Goal: Book appointment/travel/reservation

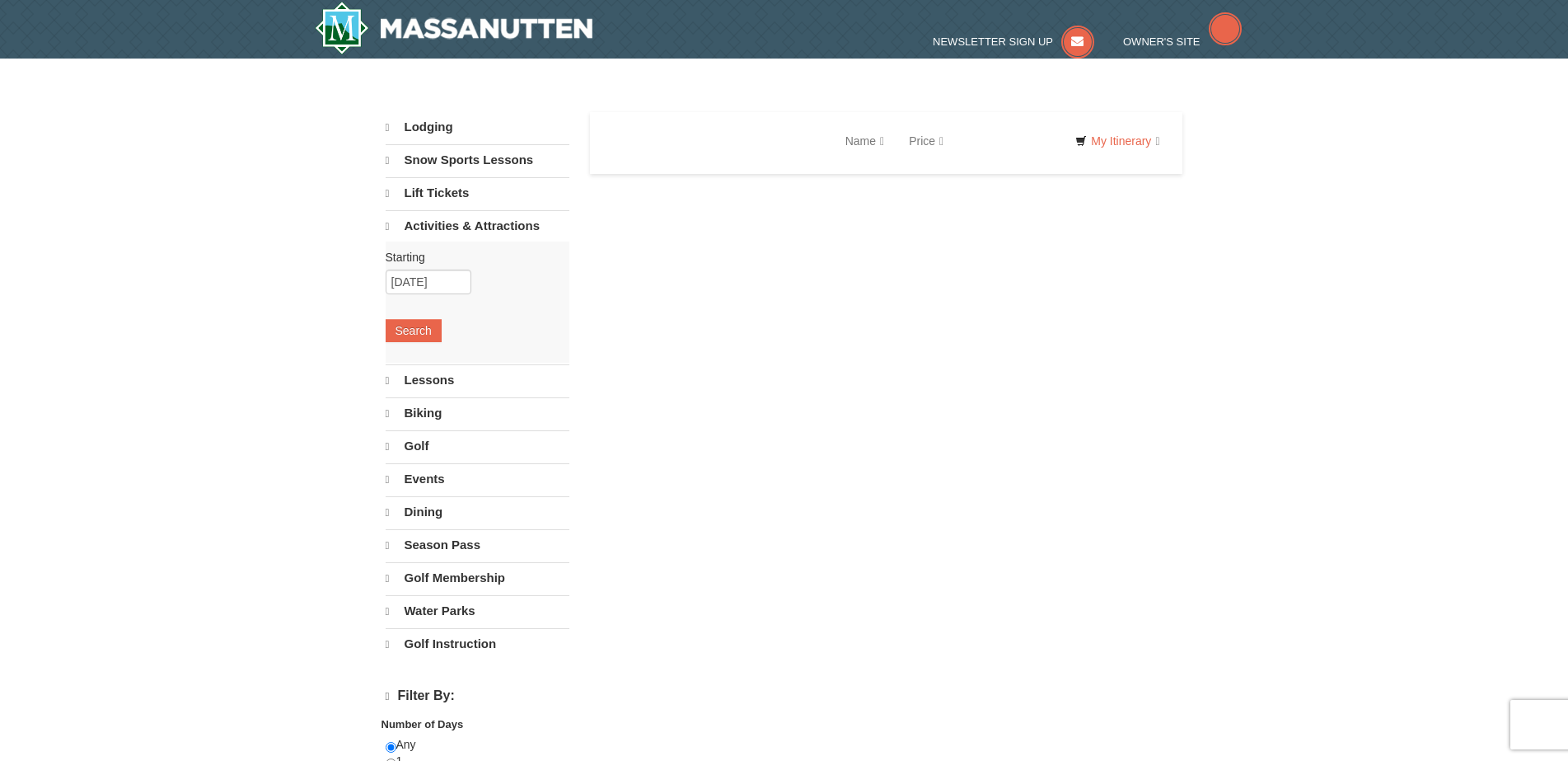
select select "9"
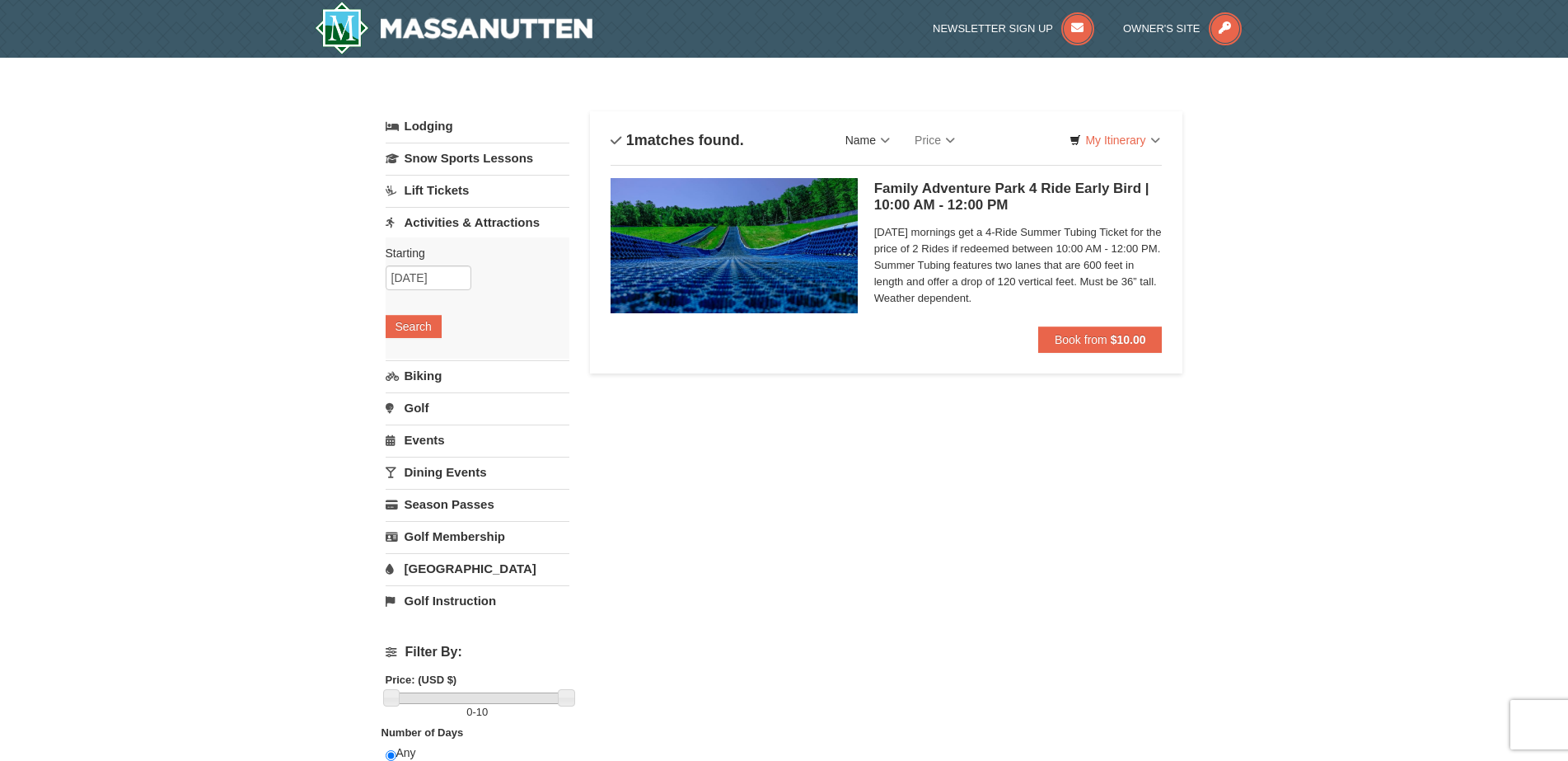
click at [900, 143] on link "Name" at bounding box center [868, 140] width 70 height 33
click at [1290, 257] on div "× Categories List Filter My Itinerary Questions? [PHONE_NUMBER] Lodging Arrival…" at bounding box center [784, 660] width 1568 height 1205
click at [434, 282] on input "[DATE]" at bounding box center [428, 278] width 85 height 25
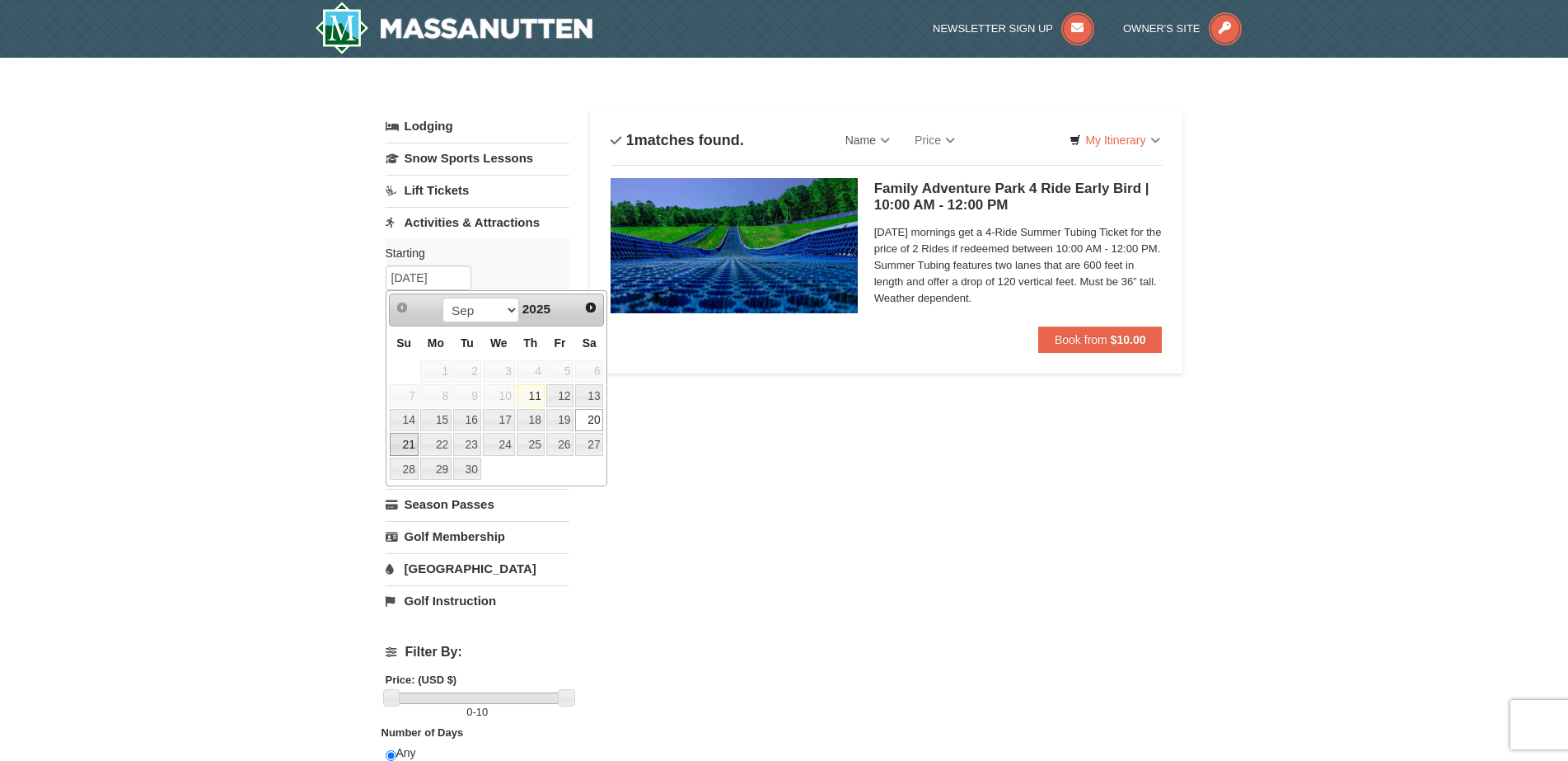
click at [407, 440] on link "21" at bounding box center [404, 445] width 28 height 23
type input "[DATE]"
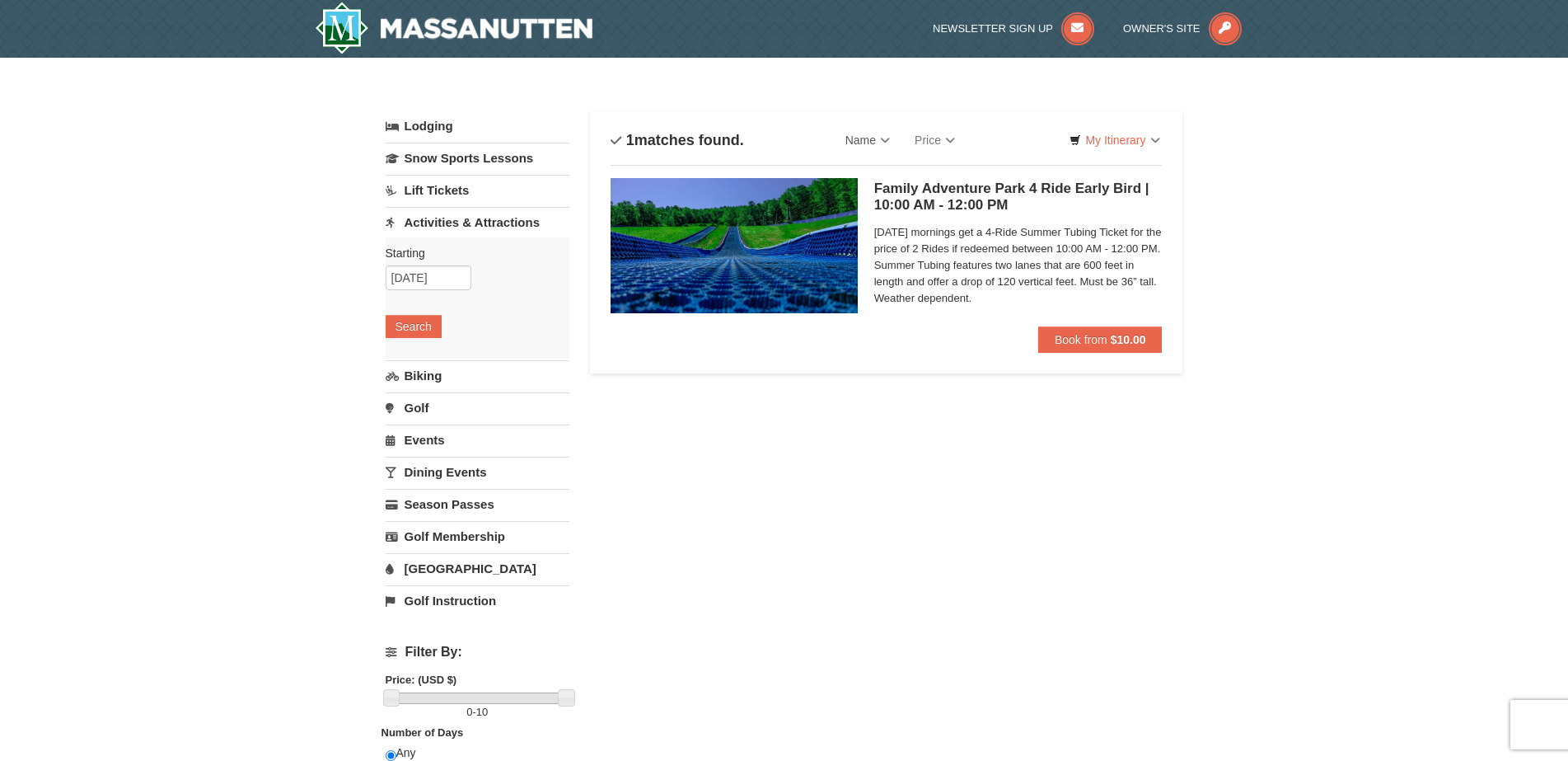
click at [412, 340] on div "Starting Please format dates MM/DD/YYYY Please format dates MM/DD/YYYY [DATE] S…" at bounding box center [477, 298] width 183 height 122
click at [411, 333] on button "Search" at bounding box center [413, 327] width 56 height 23
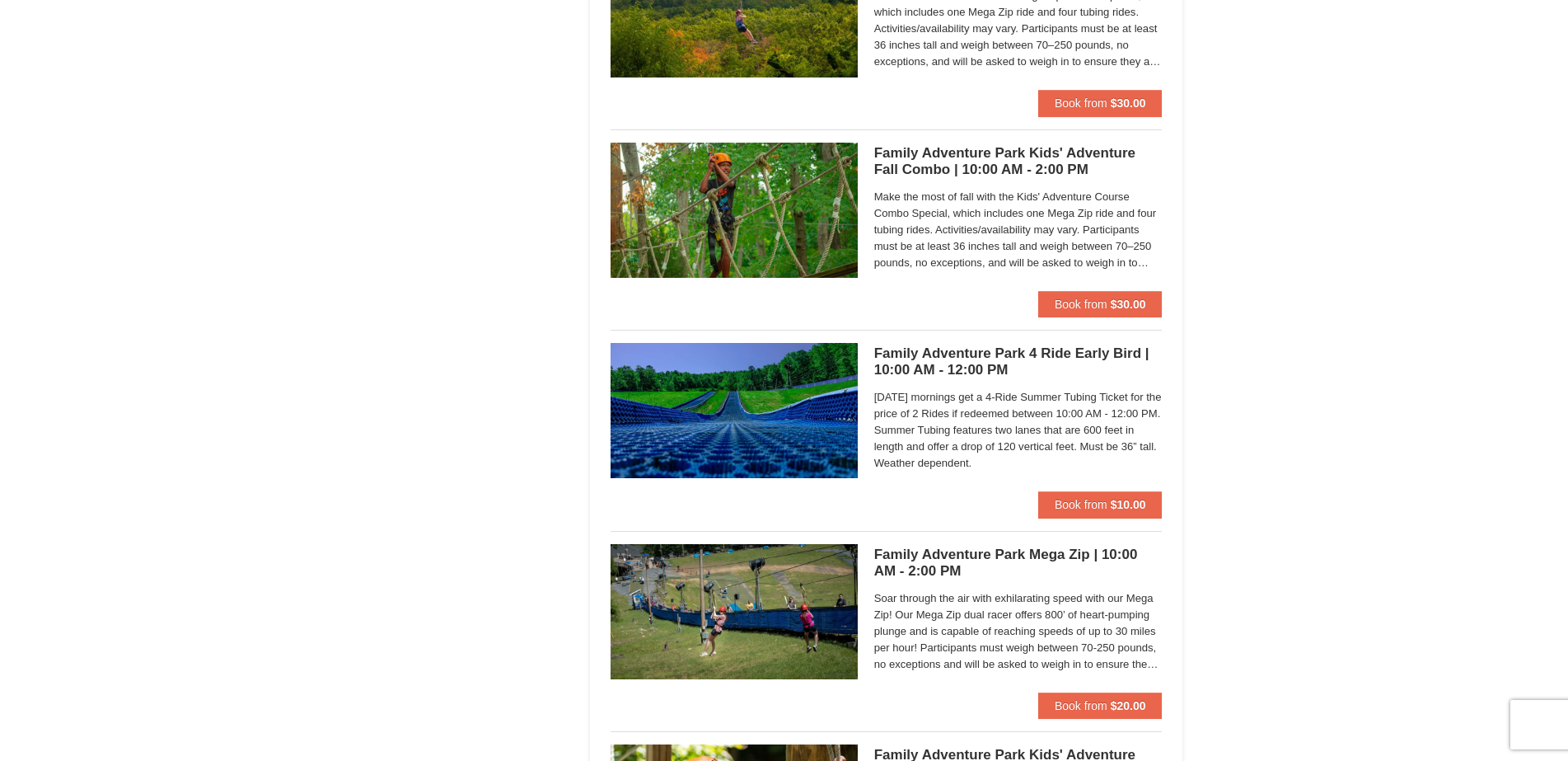
scroll to position [3793, 0]
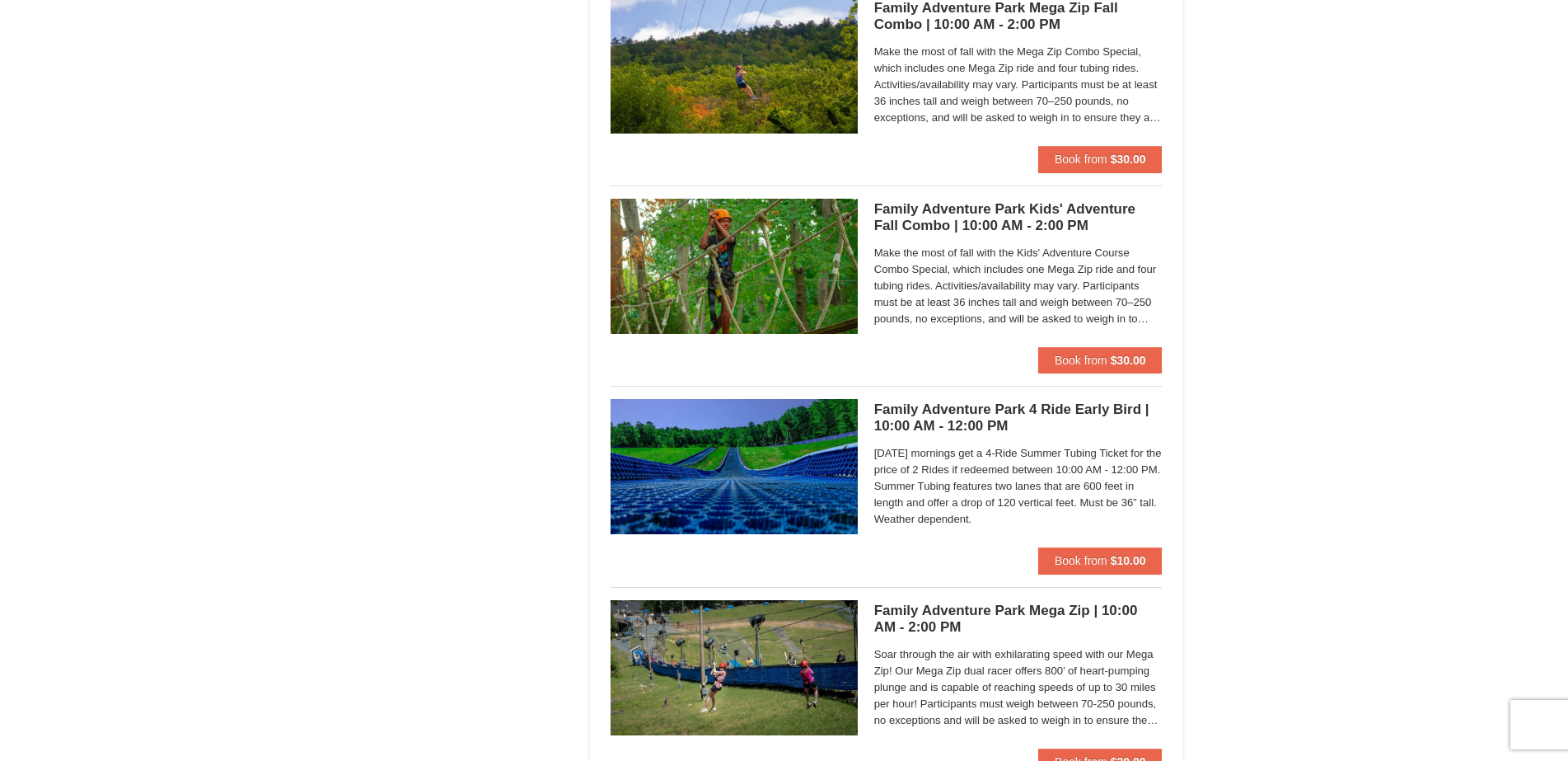
click at [988, 219] on h5 "Family Adventure Park Kids' Adventure Fall Combo | 10:00 AM - 2:00 PM Massanutt…" at bounding box center [1019, 217] width 288 height 33
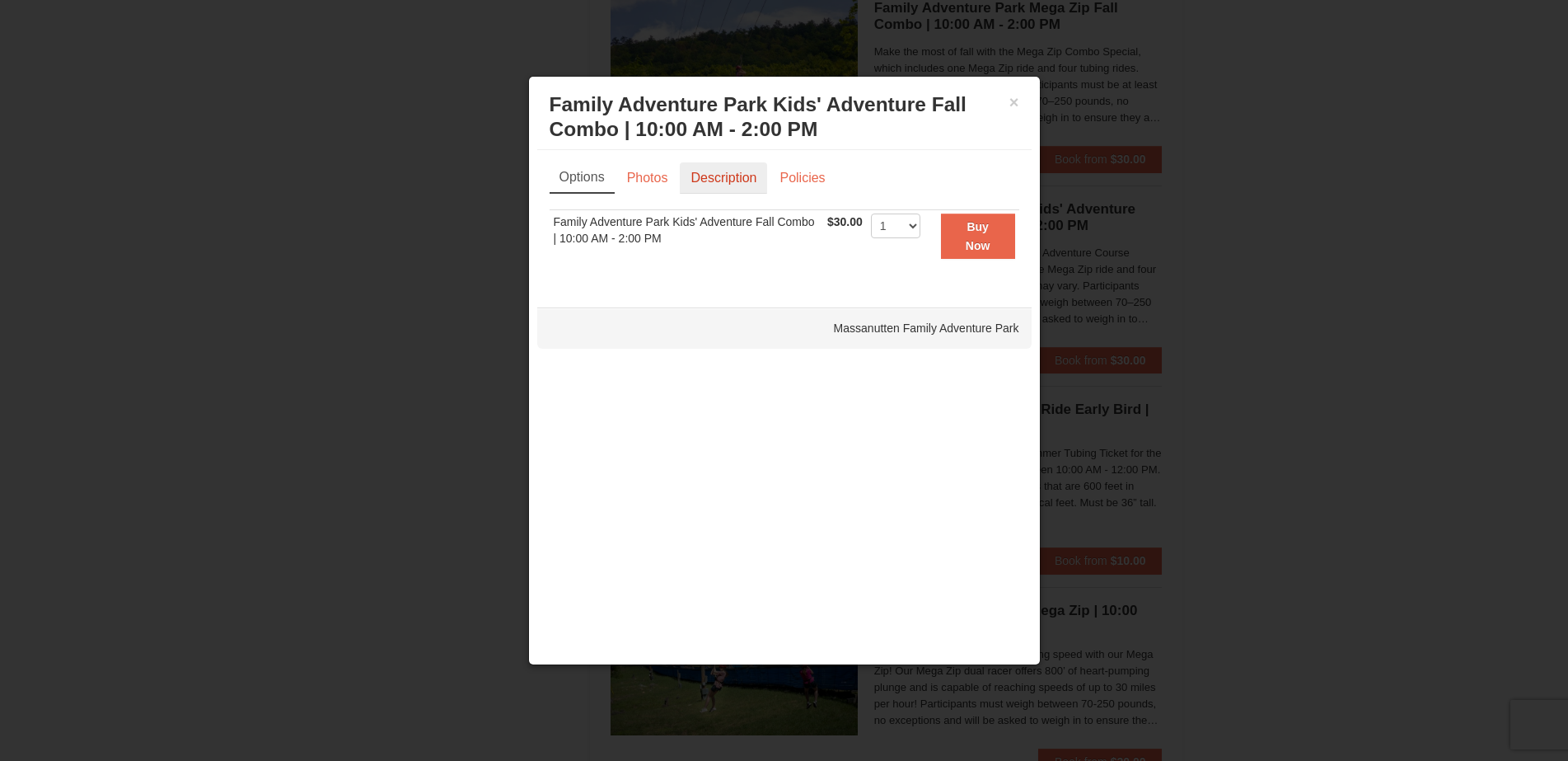
click at [716, 165] on link "Description" at bounding box center [724, 178] width 87 height 31
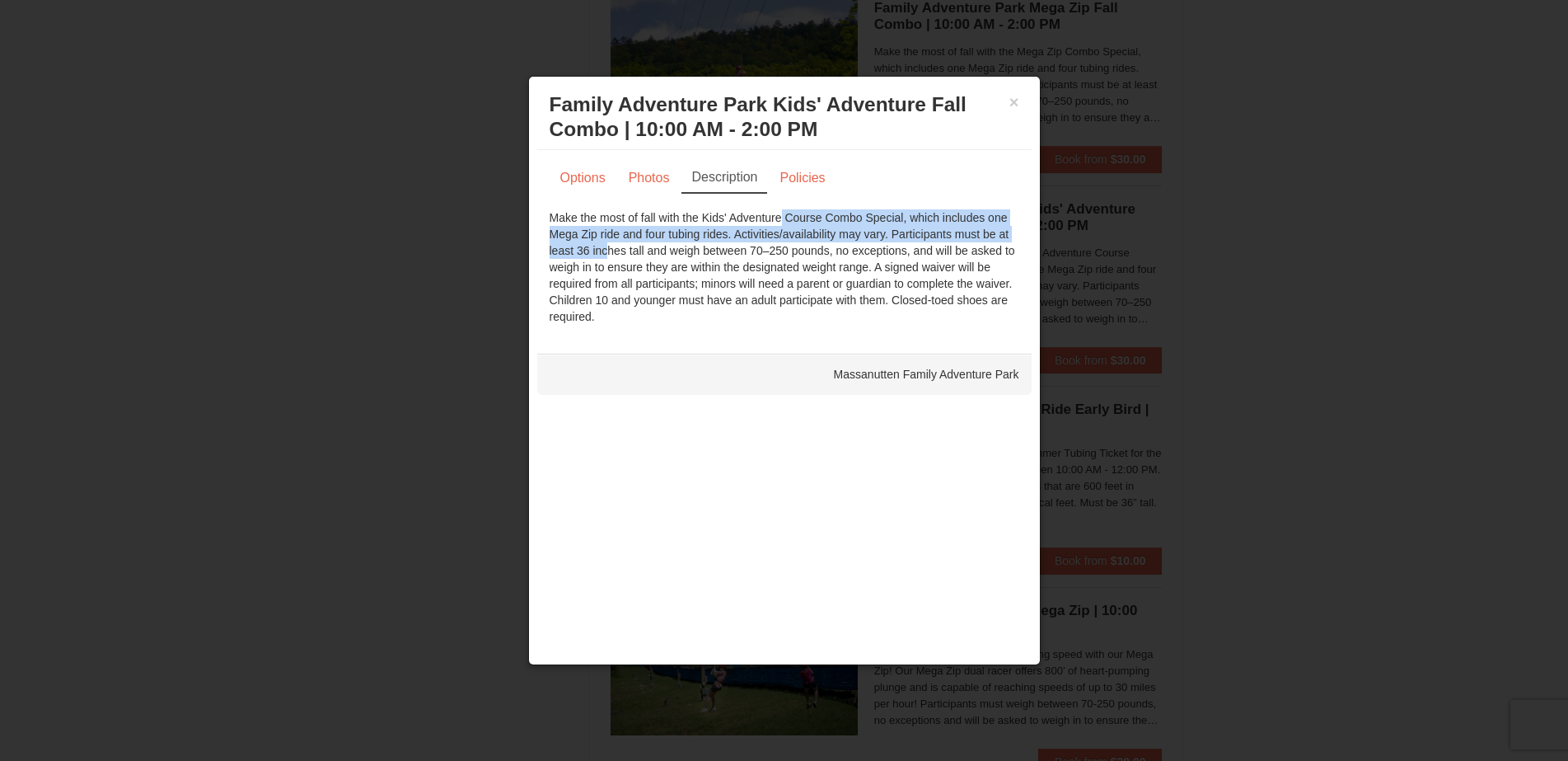
drag, startPoint x: 713, startPoint y: 218, endPoint x: 1019, endPoint y: 232, distance: 306.3
click at [1019, 232] on div "Options Photos Description Policies Sorry, no matches found. Please remove some…" at bounding box center [785, 243] width 494 height 187
click at [1019, 234] on div "Make the most of fall with the Kids' Adventure Course Combo Special, which incl…" at bounding box center [784, 267] width 470 height 116
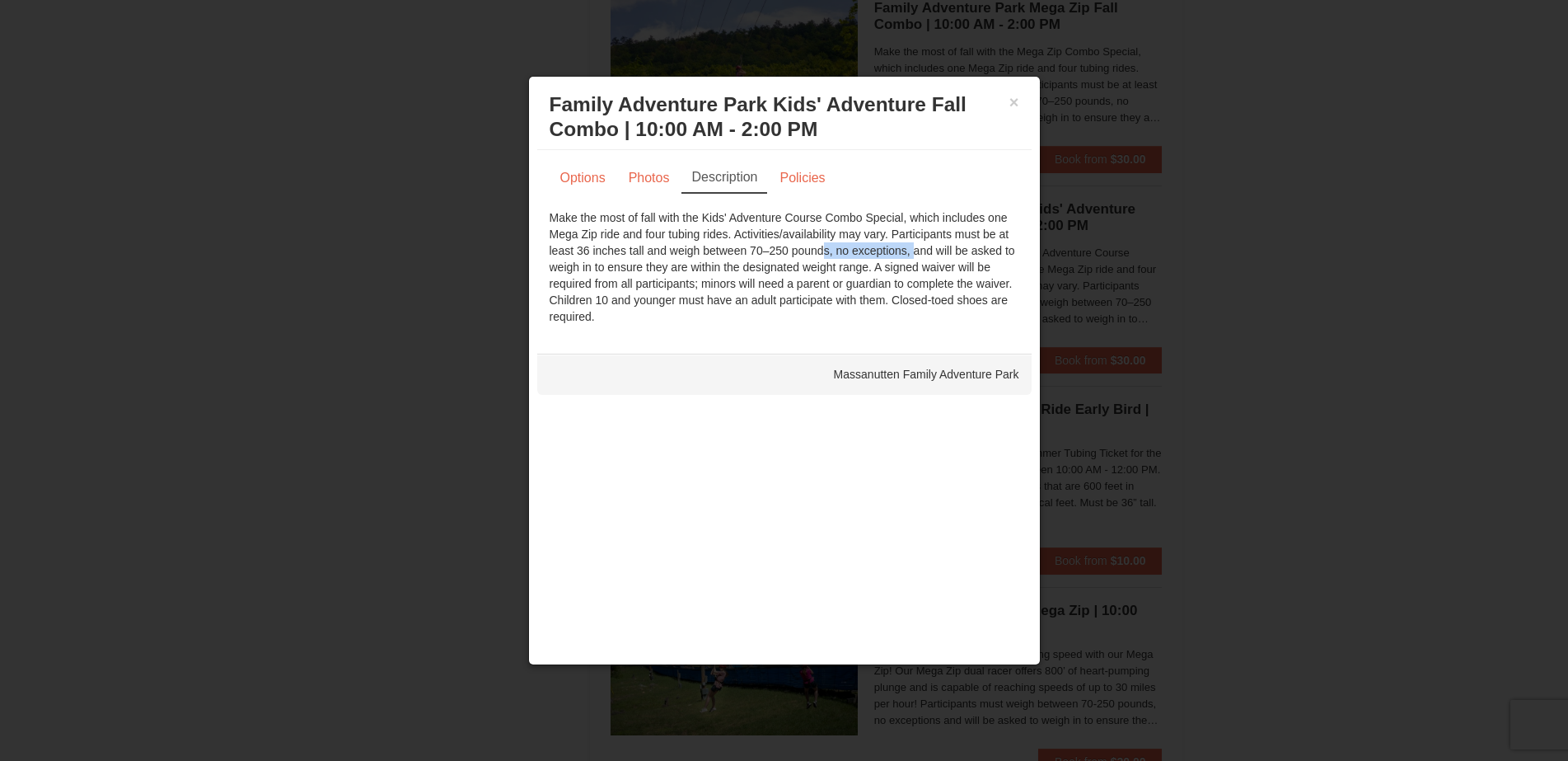
drag, startPoint x: 745, startPoint y: 249, endPoint x: 849, endPoint y: 247, distance: 104.0
click at [849, 247] on div "Make the most of fall with the Kids' Adventure Course Combo Special, which incl…" at bounding box center [784, 267] width 470 height 116
click at [1014, 101] on button "×" at bounding box center [1014, 102] width 10 height 17
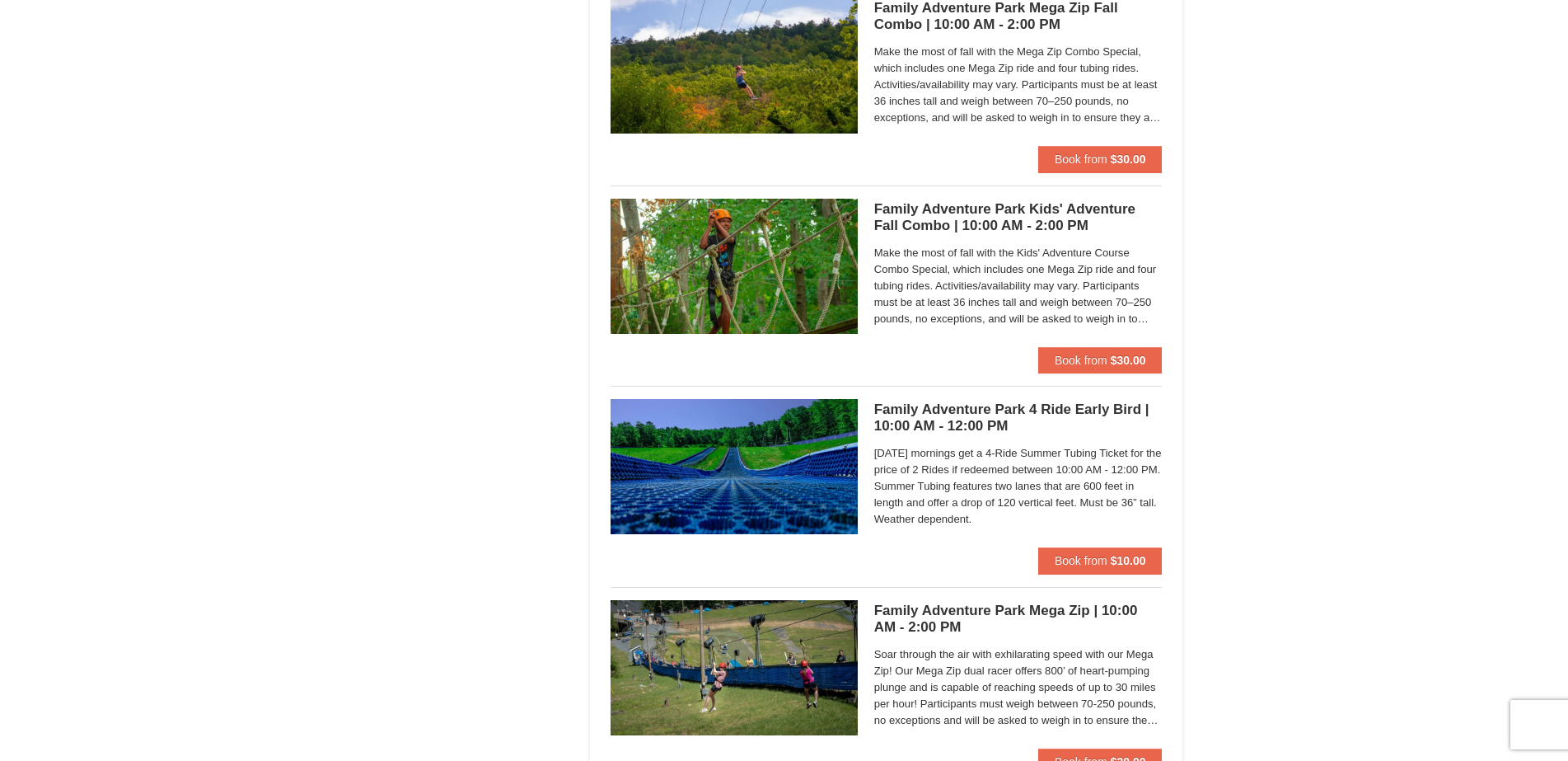
click at [1034, 613] on h5 "Family Adventure Park Mega Zip | 10:00 AM - 2:00 PM Massanutten Family Adventur…" at bounding box center [1019, 619] width 288 height 33
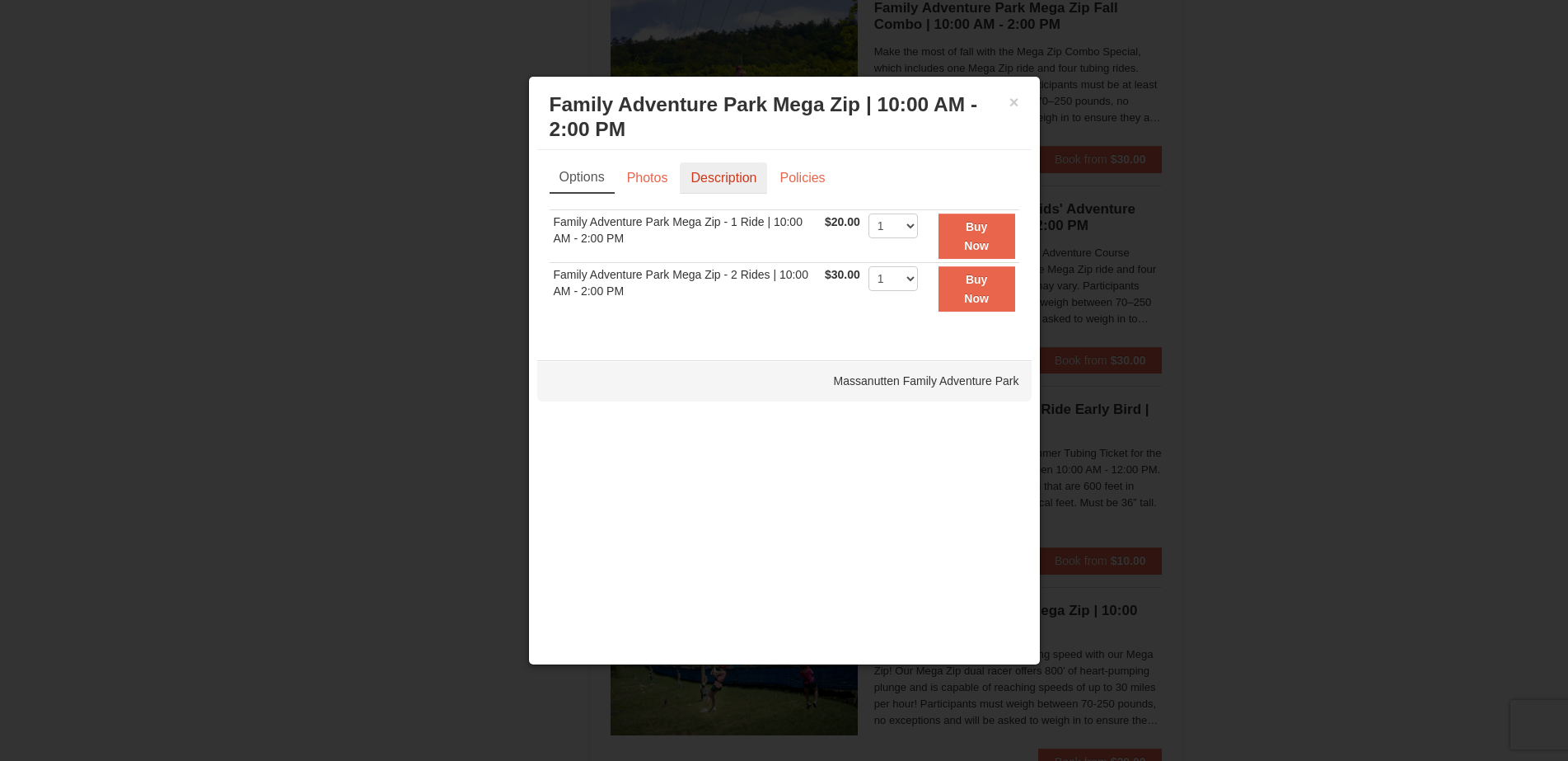
click at [703, 176] on link "Description" at bounding box center [724, 178] width 87 height 31
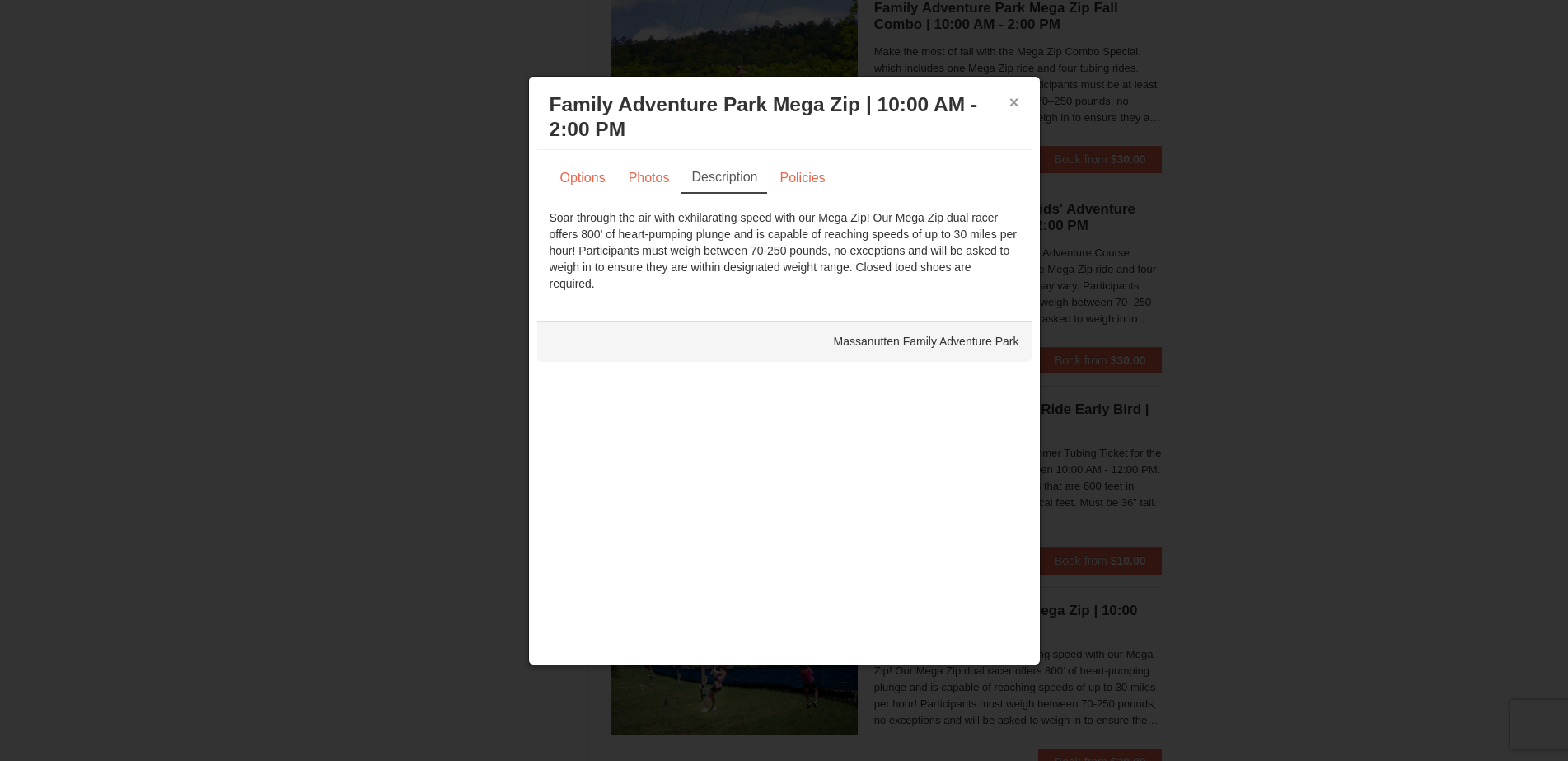
click at [1019, 108] on button "×" at bounding box center [1014, 102] width 10 height 17
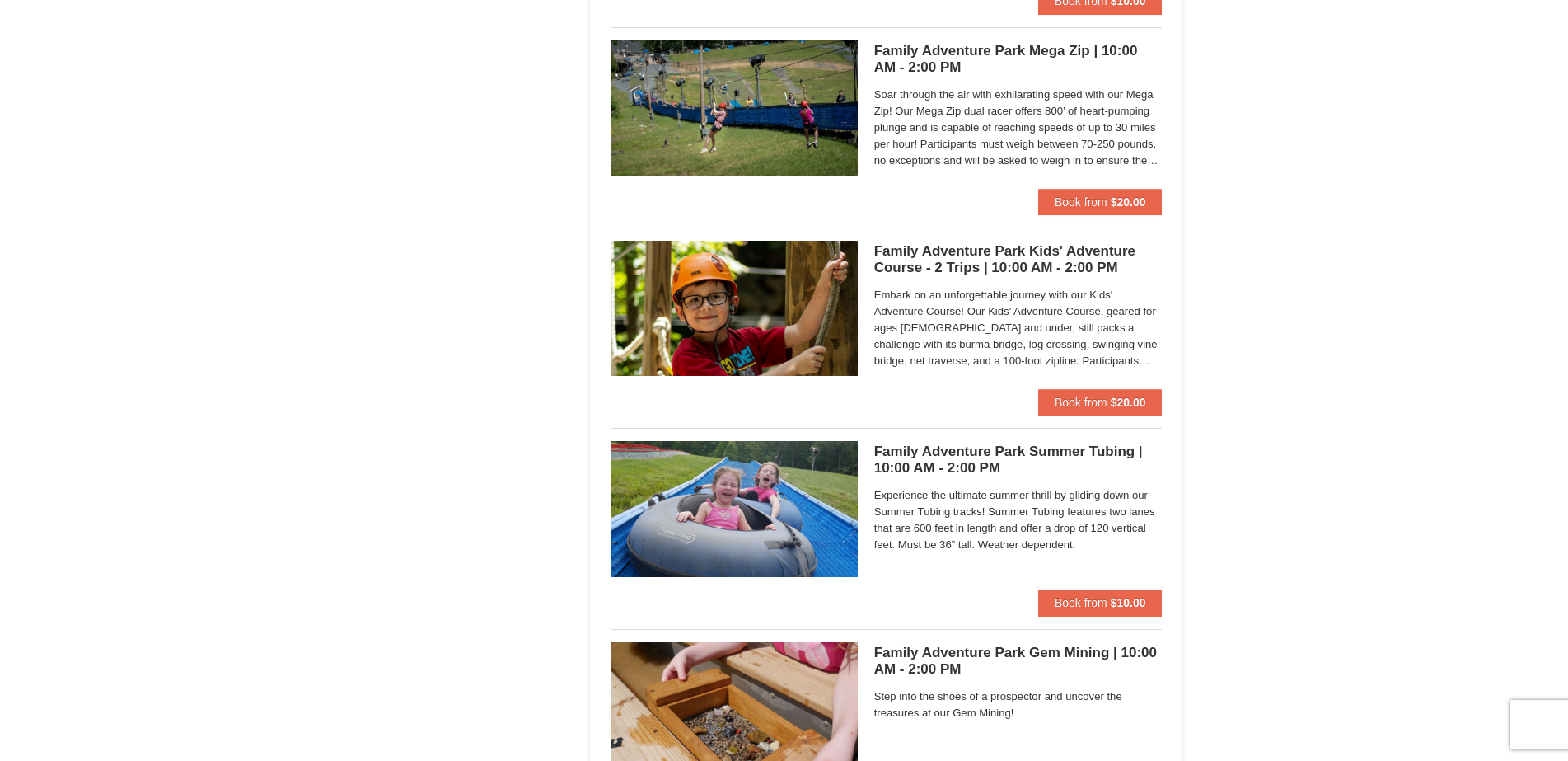
scroll to position [4371, 0]
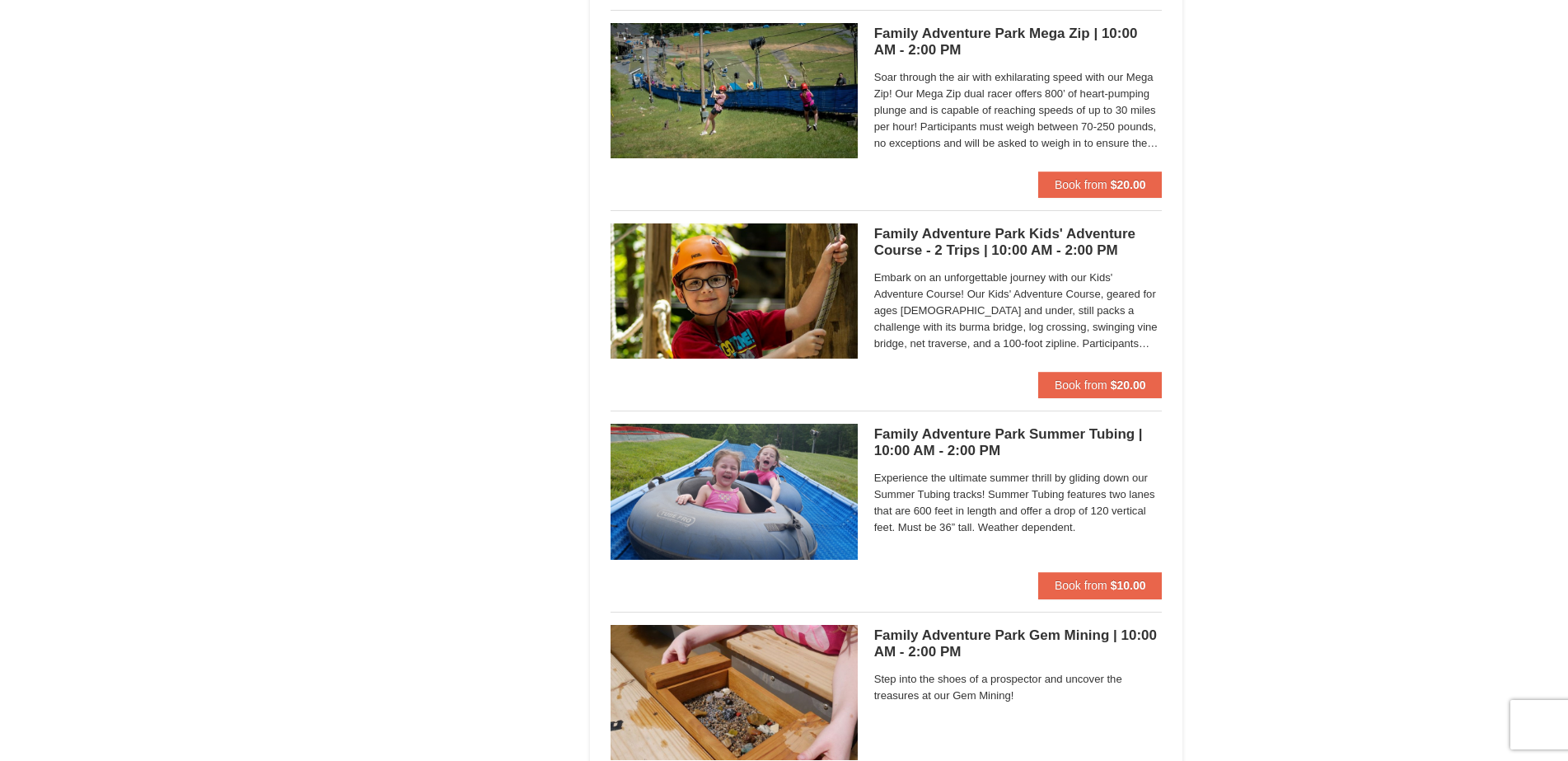
click at [972, 444] on h5 "Family Adventure Park Summer Tubing | 10:00 AM - 2:00 PM Massanutten Family Adv…" at bounding box center [1019, 443] width 288 height 33
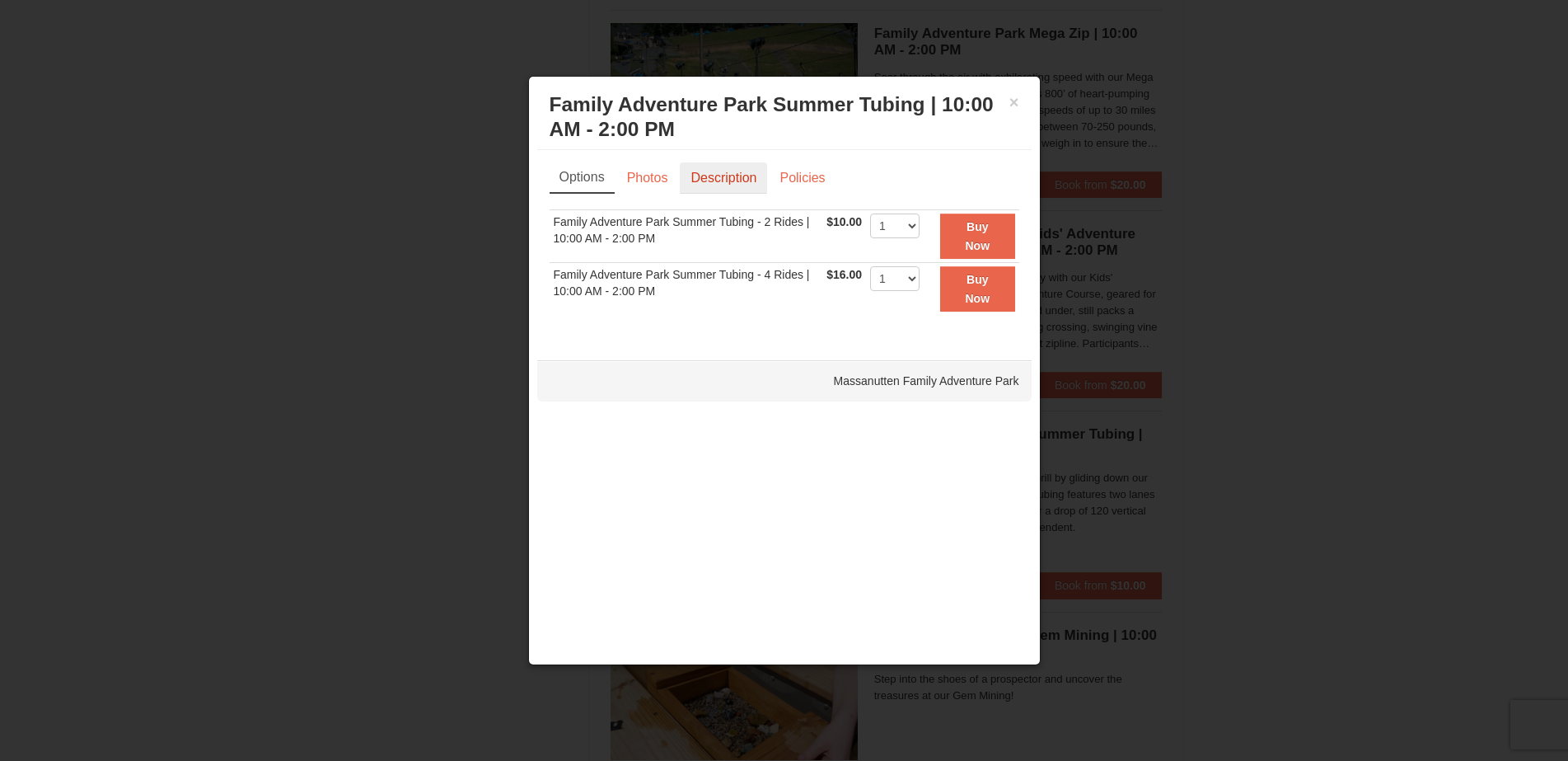
click at [704, 180] on link "Description" at bounding box center [724, 178] width 87 height 31
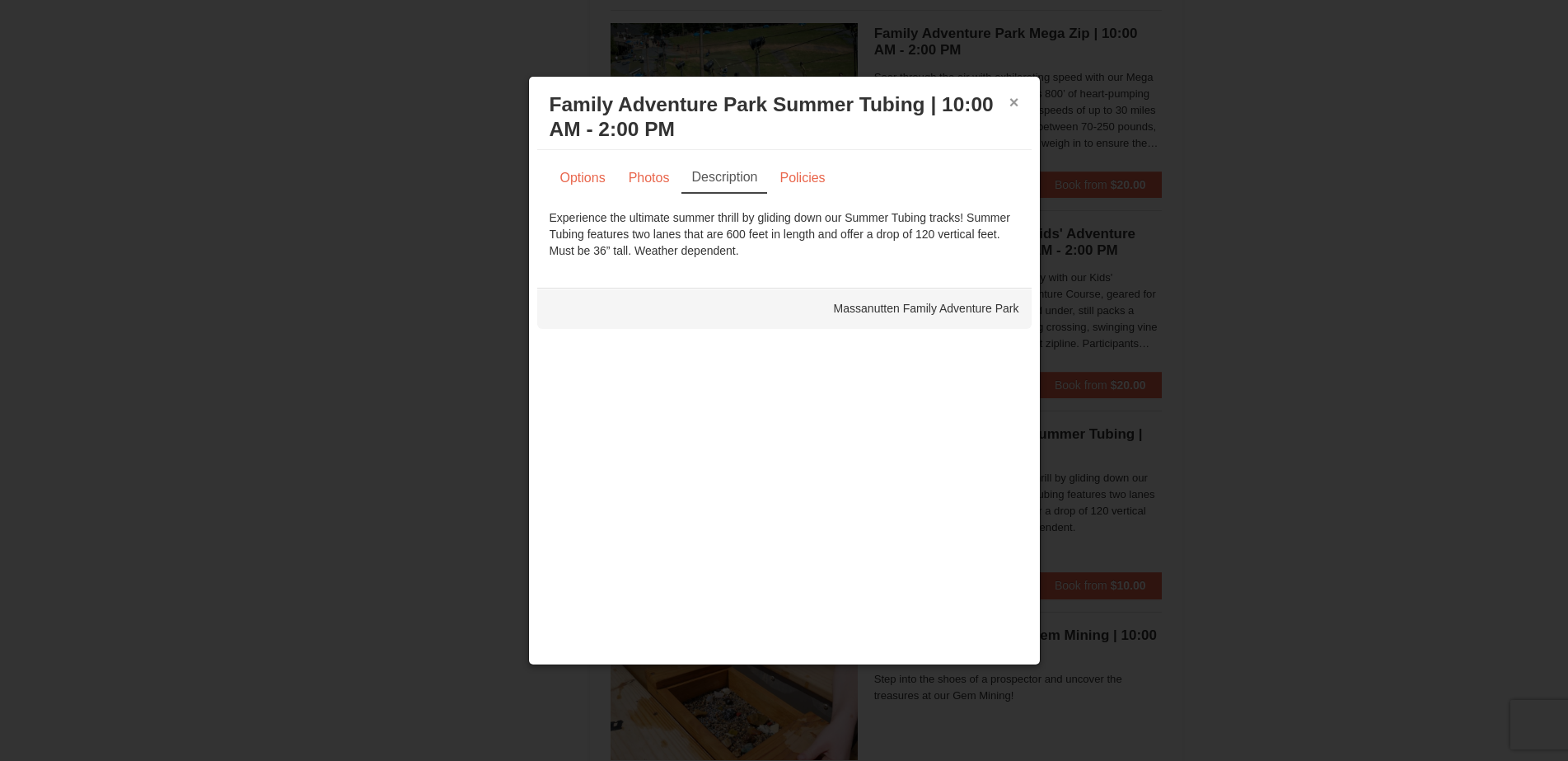
click at [1016, 107] on button "×" at bounding box center [1014, 102] width 10 height 17
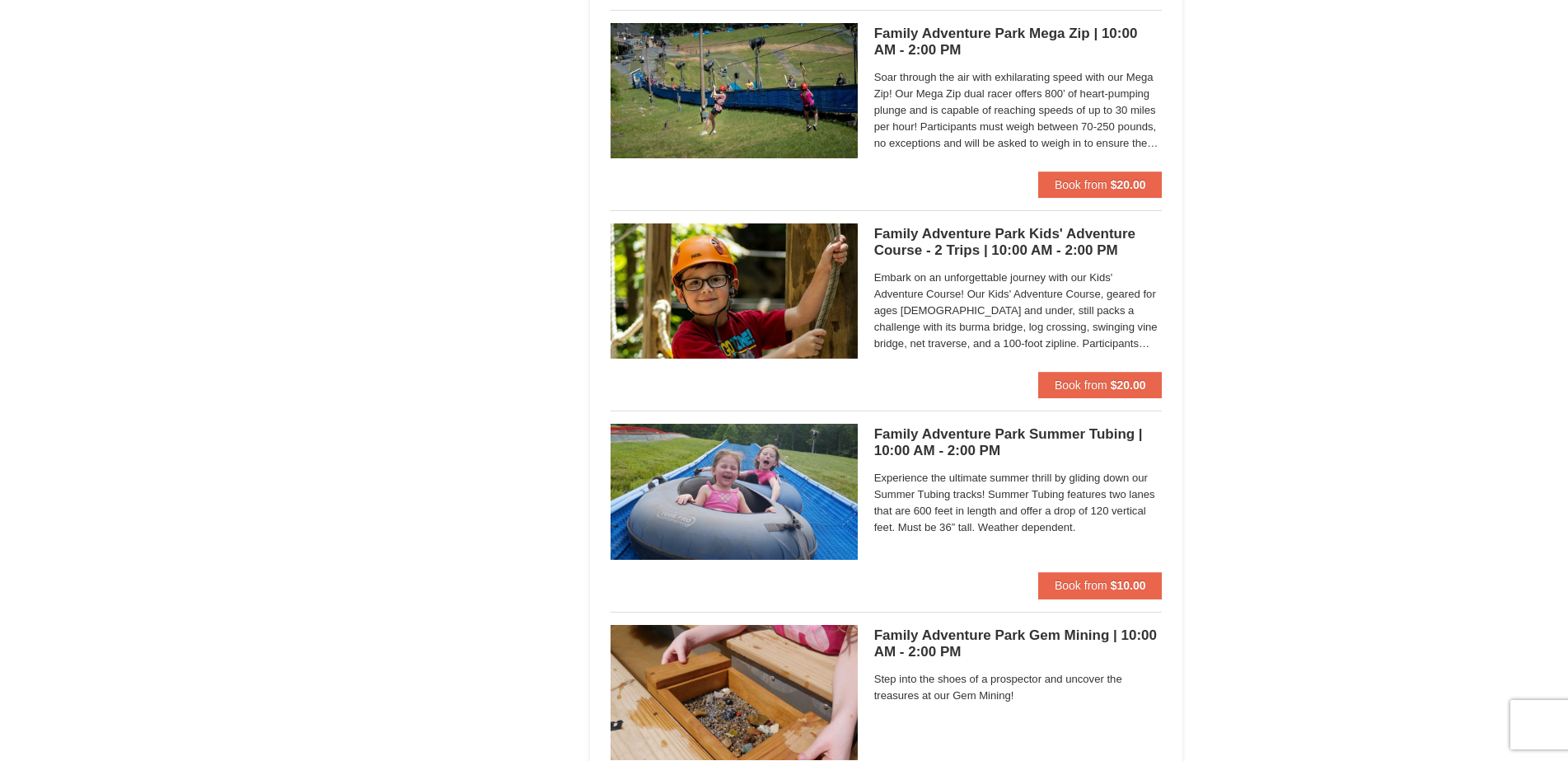
click at [1005, 244] on h5 "Family Adventure Park Kids' Adventure Course - 2 Trips | 10:00 AM - 2:00 PM Mas…" at bounding box center [1019, 242] width 288 height 33
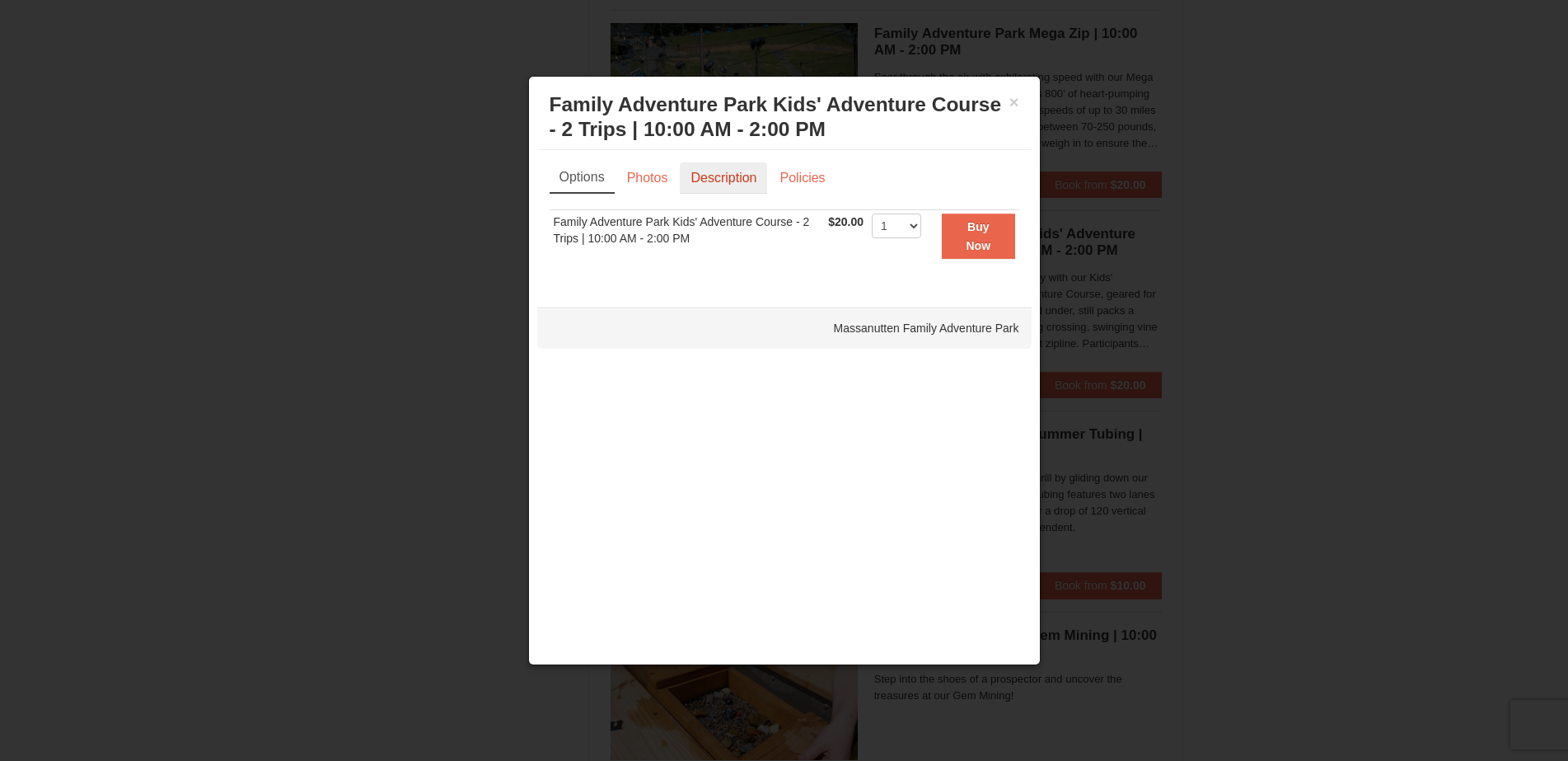
click at [706, 173] on link "Description" at bounding box center [724, 178] width 87 height 31
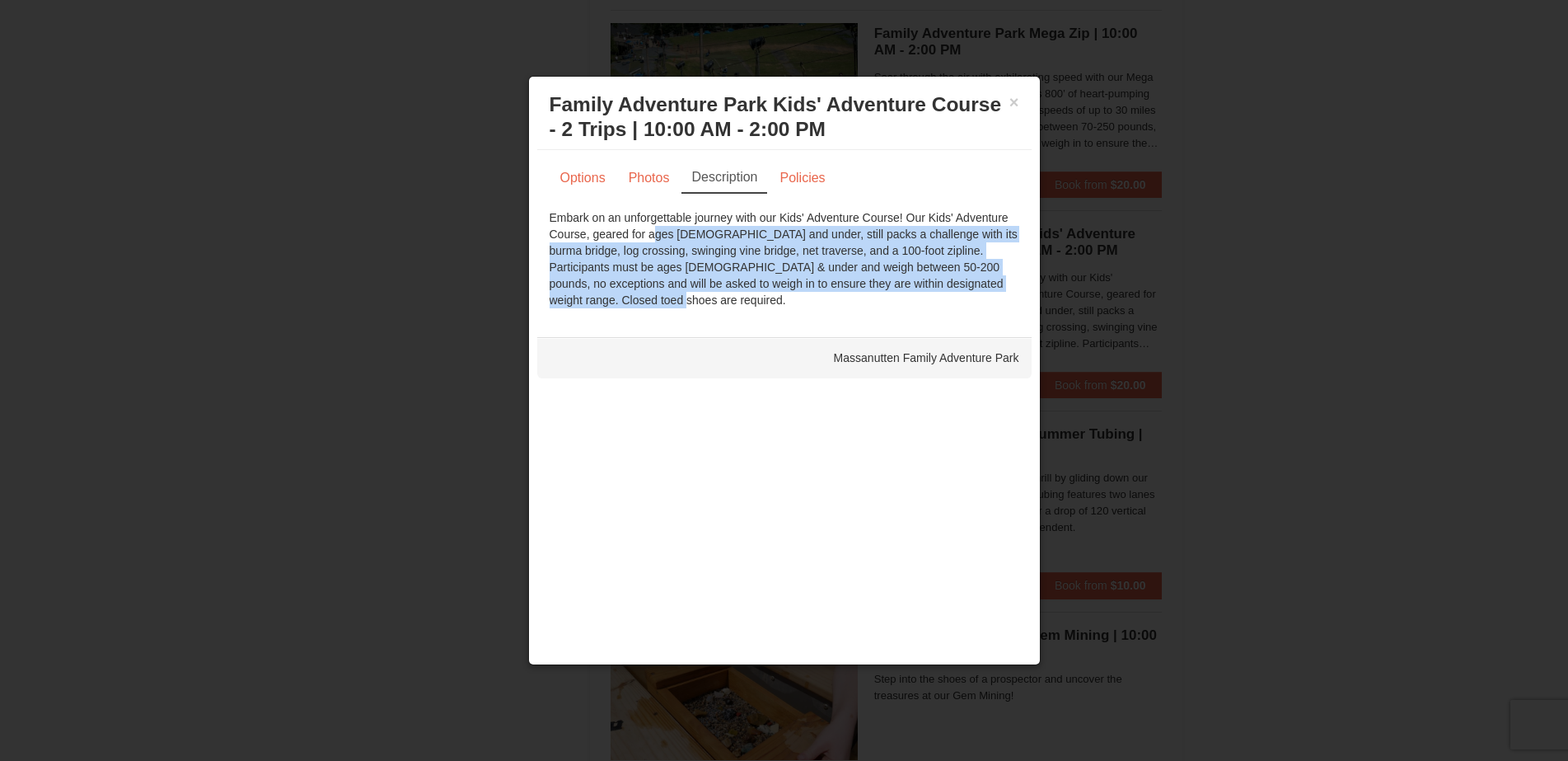
drag, startPoint x: 591, startPoint y: 236, endPoint x: 957, endPoint y: 295, distance: 370.7
click at [957, 295] on div "Embark on an unforgettable journey with our Kids' Adventure Course! Our Kids' A…" at bounding box center [784, 259] width 470 height 99
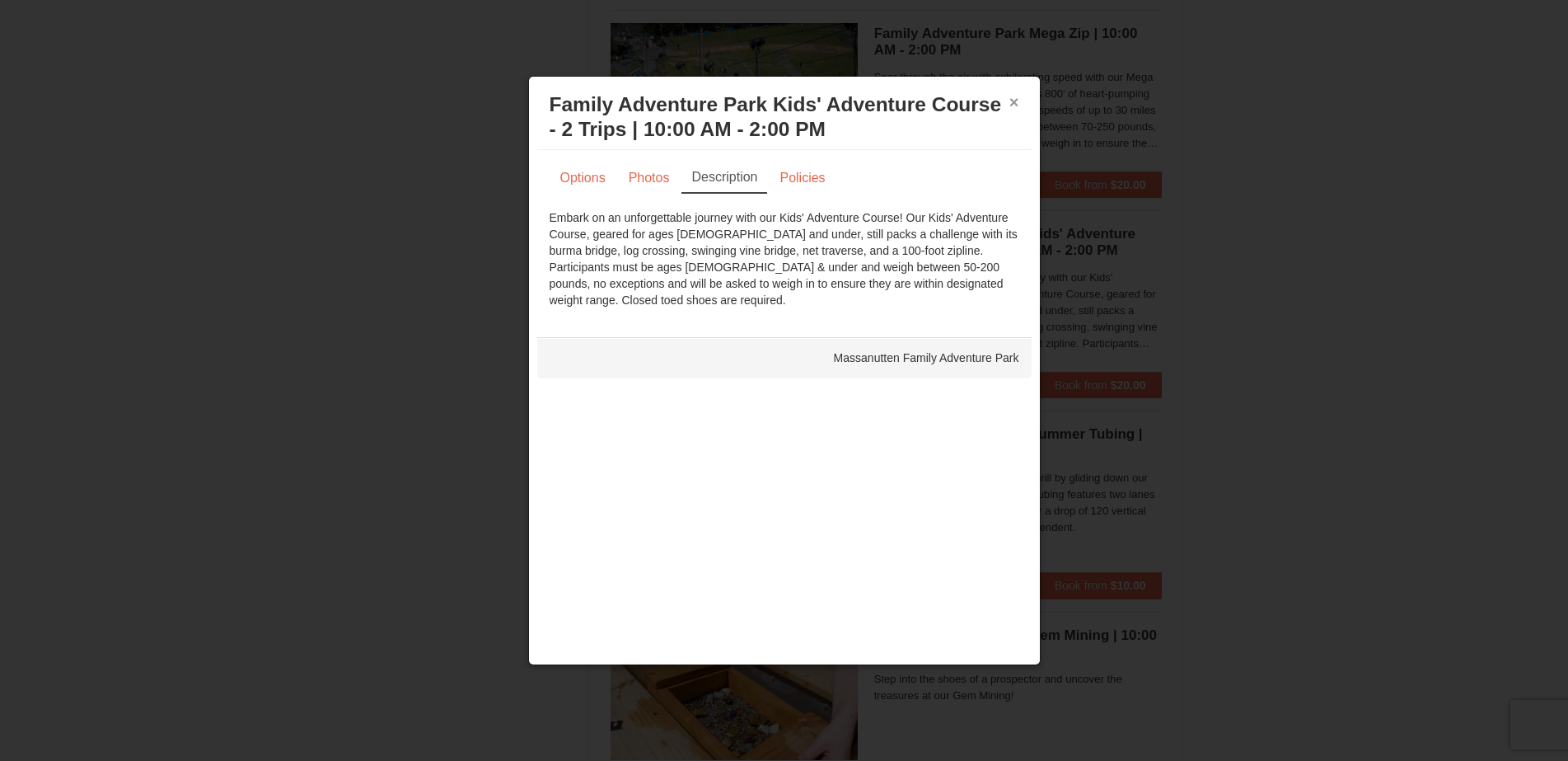
click at [1016, 96] on button "×" at bounding box center [1014, 102] width 10 height 17
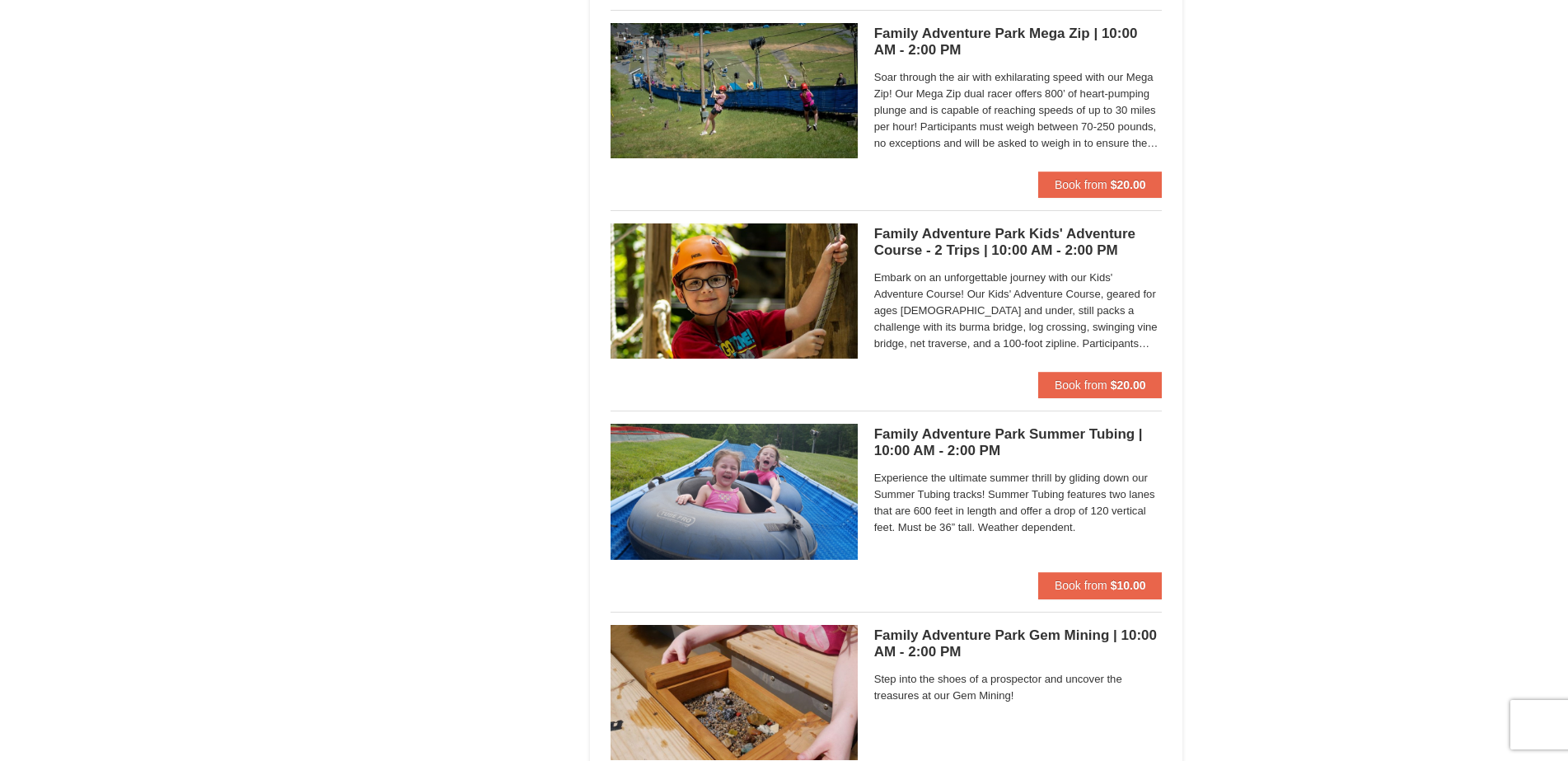
click at [998, 435] on h5 "Family Adventure Park Summer Tubing | 10:00 AM - 2:00 PM Massanutten Family Adv…" at bounding box center [1019, 443] width 288 height 33
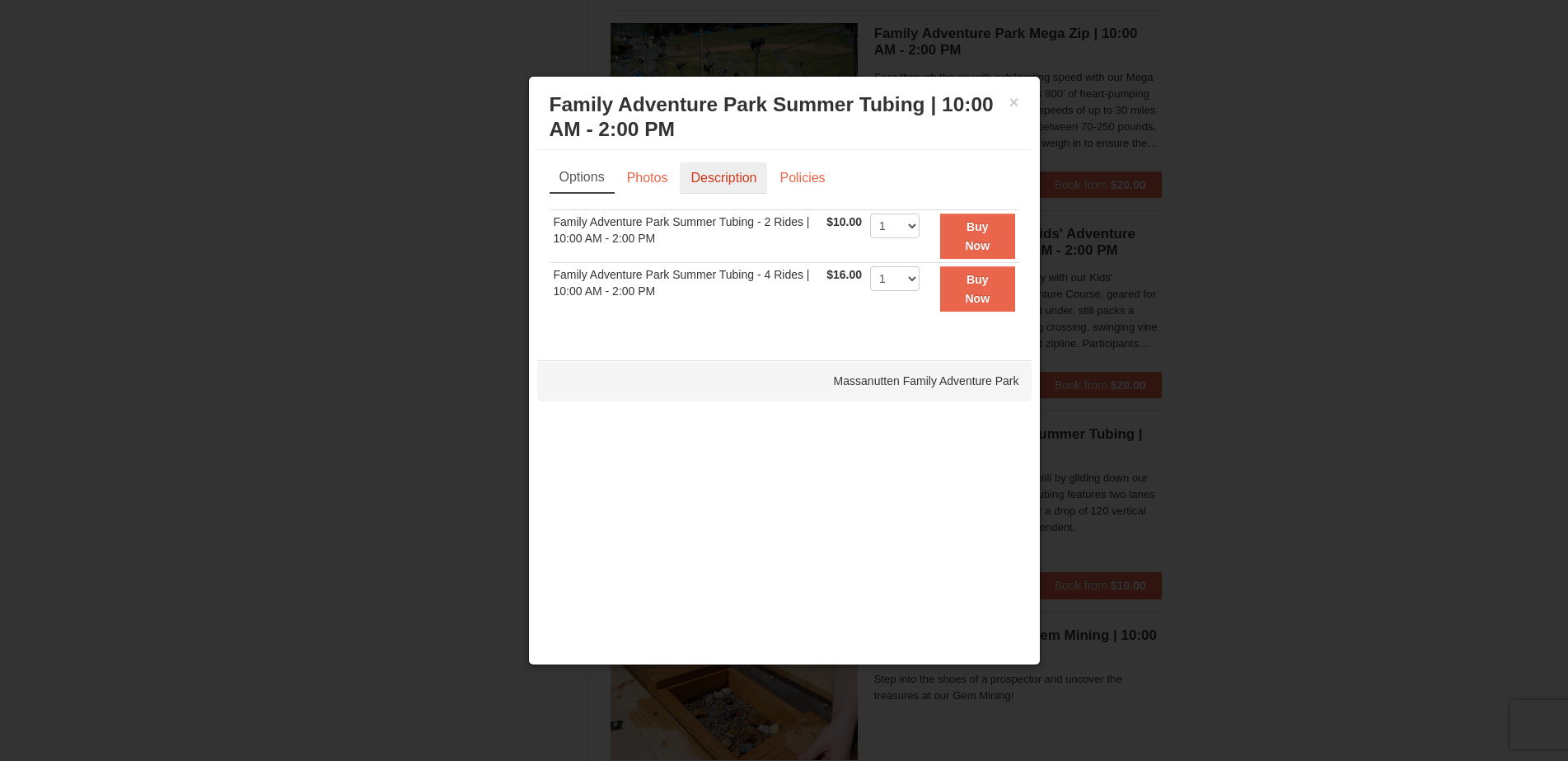
click at [726, 189] on link "Description" at bounding box center [724, 178] width 87 height 31
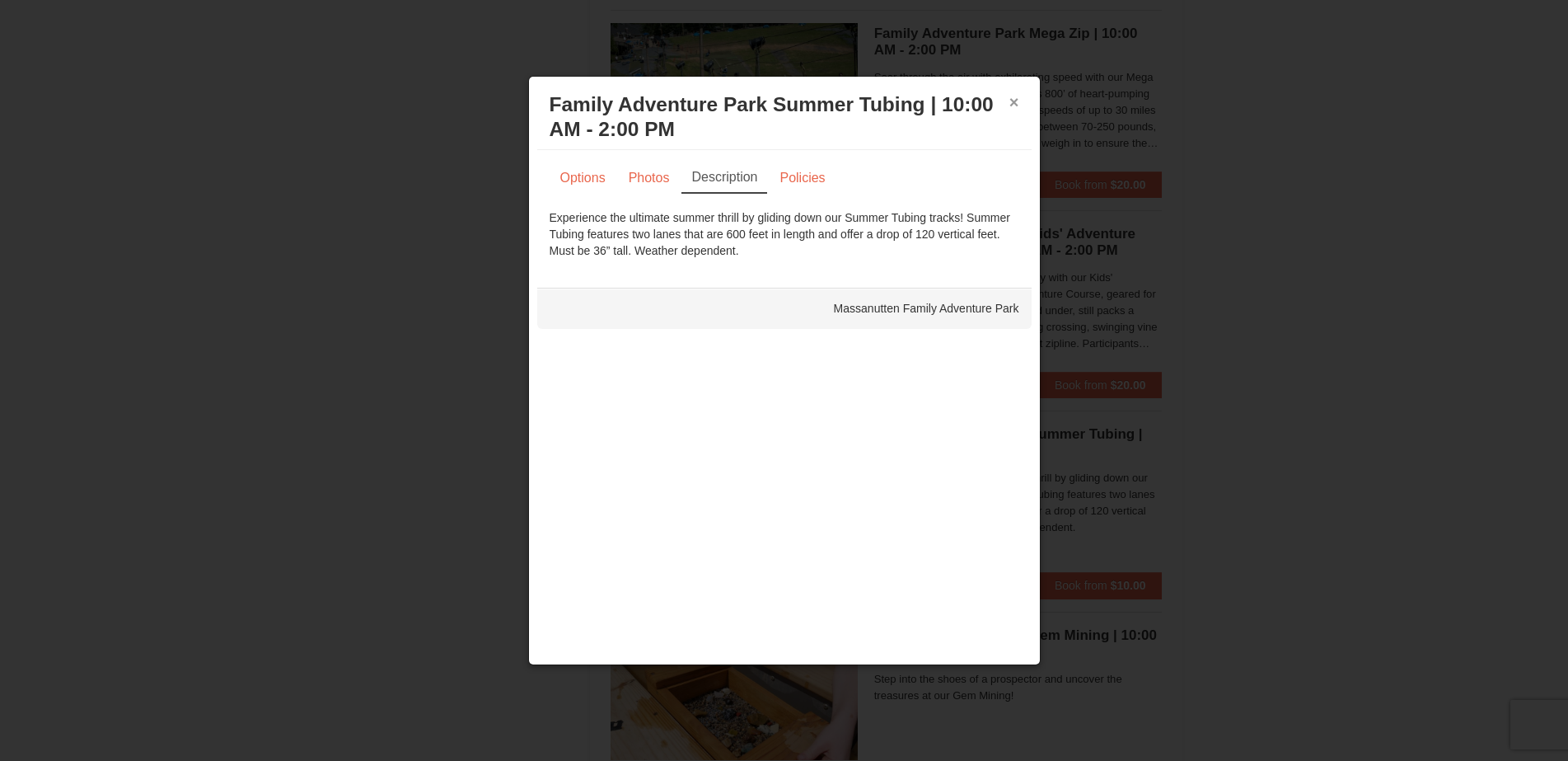
click at [1012, 101] on button "×" at bounding box center [1014, 102] width 10 height 17
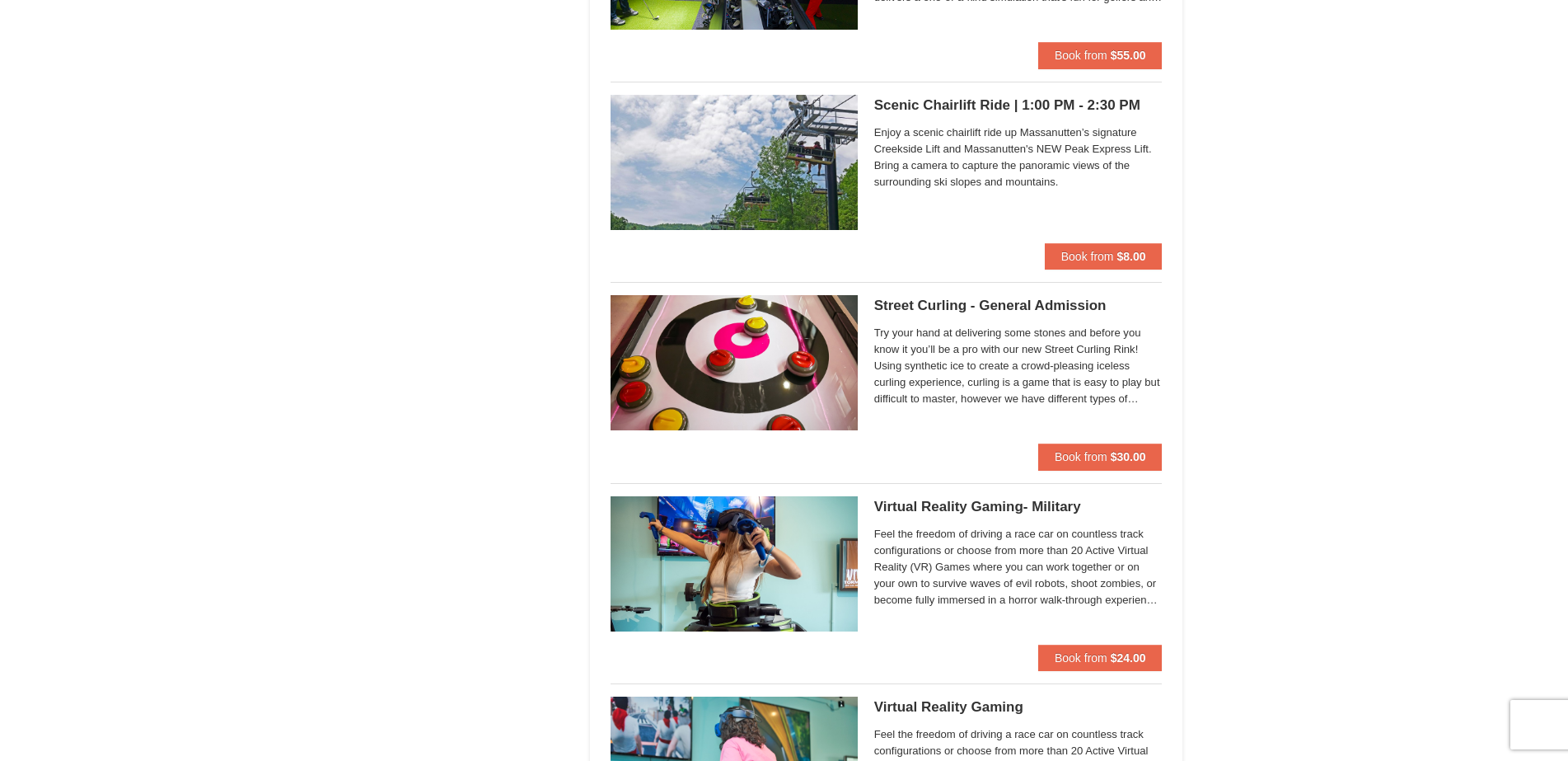
scroll to position [2721, 0]
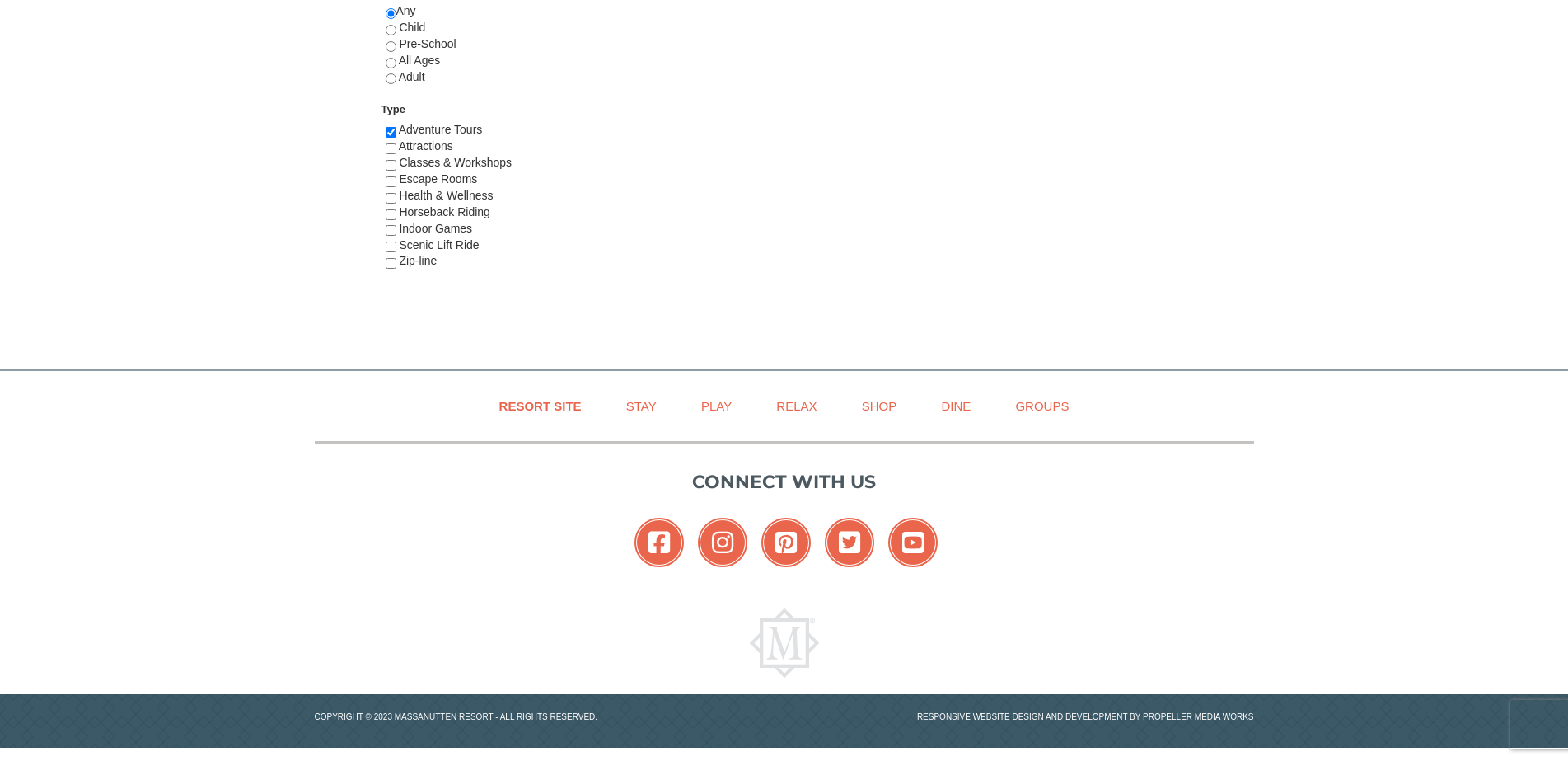
scroll to position [914, 0]
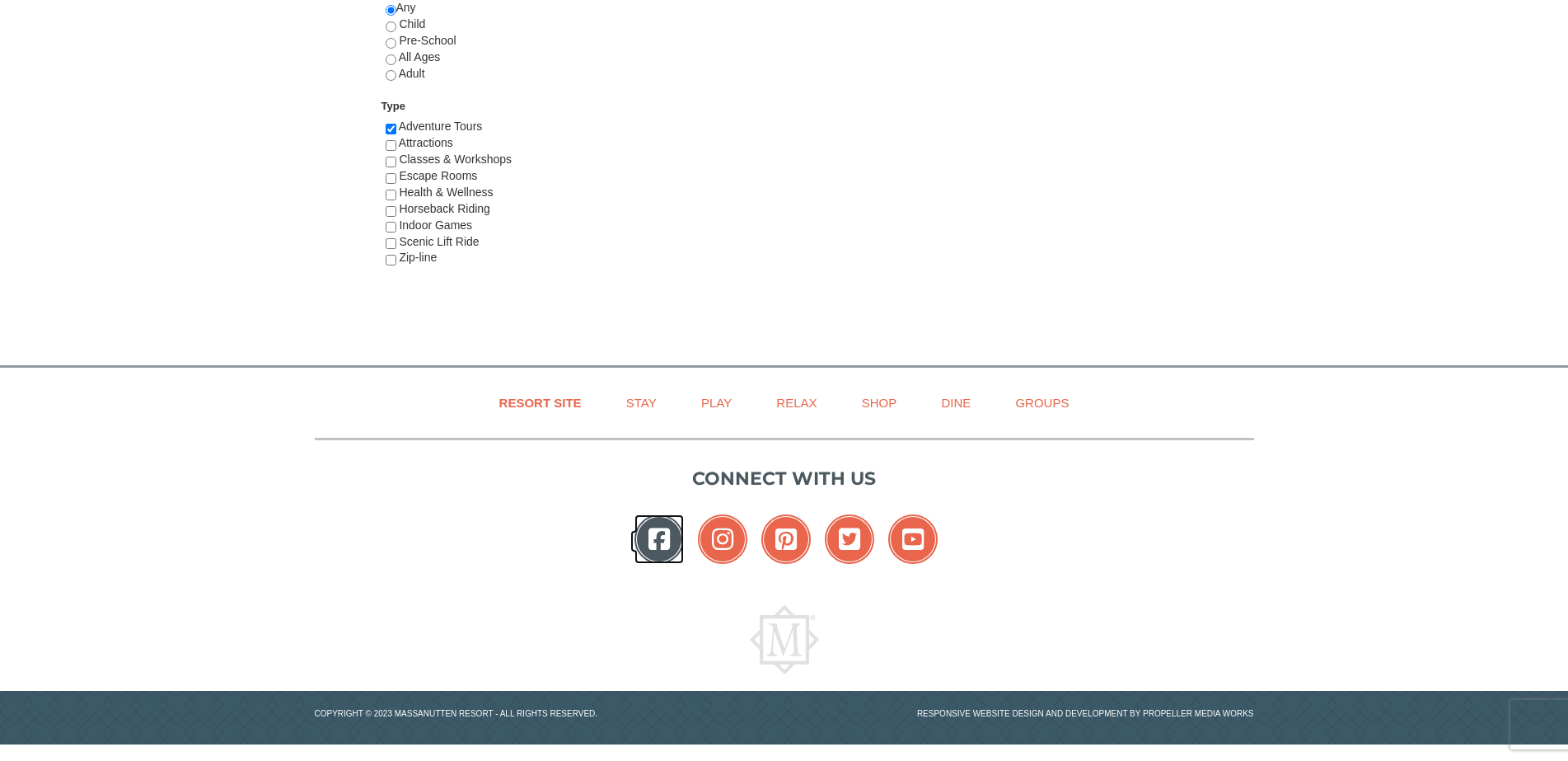
click at [652, 536] on icon at bounding box center [659, 539] width 49 height 49
